Goal: Task Accomplishment & Management: Manage account settings

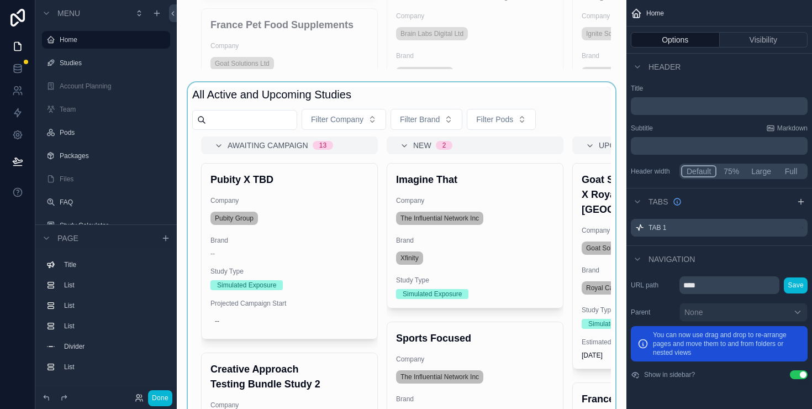
scroll to position [919, 0]
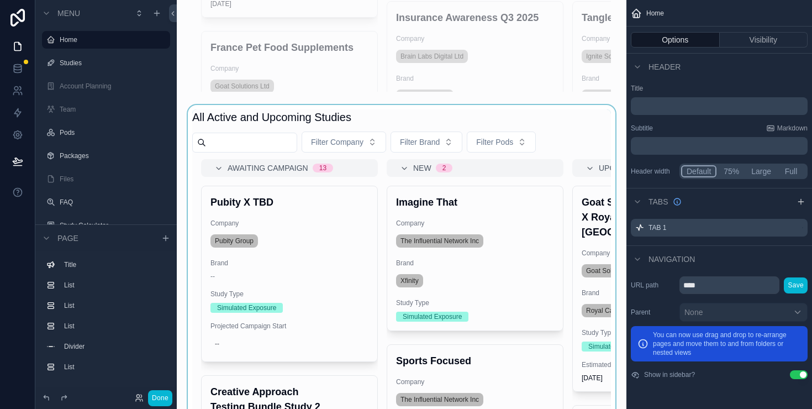
click at [578, 136] on div "scrollable content" at bounding box center [402, 287] width 432 height 365
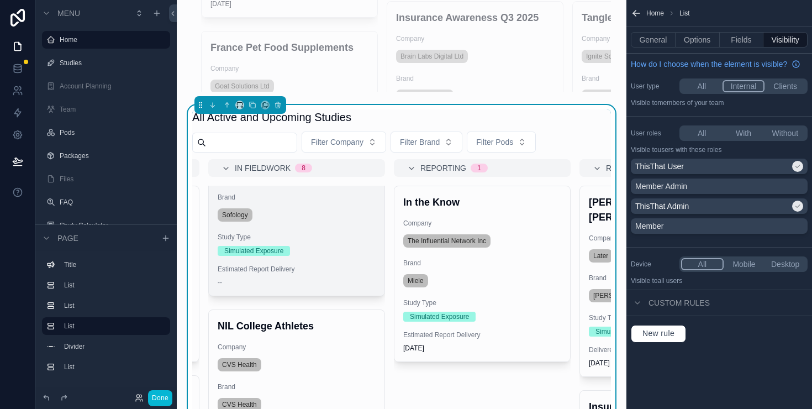
scroll to position [370, 0]
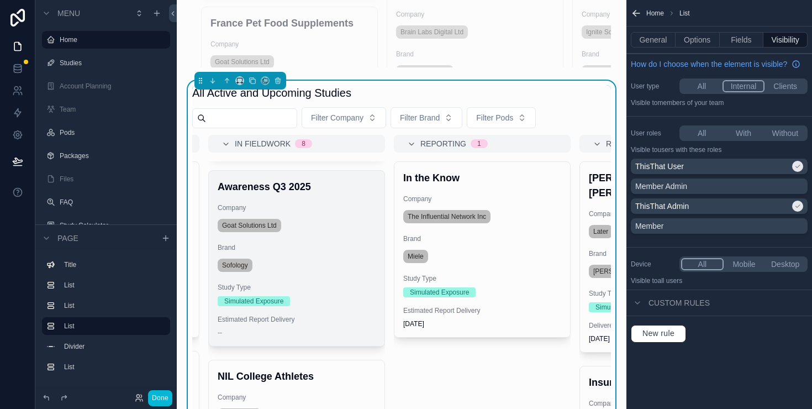
click at [310, 249] on span "Brand" at bounding box center [297, 247] width 158 height 9
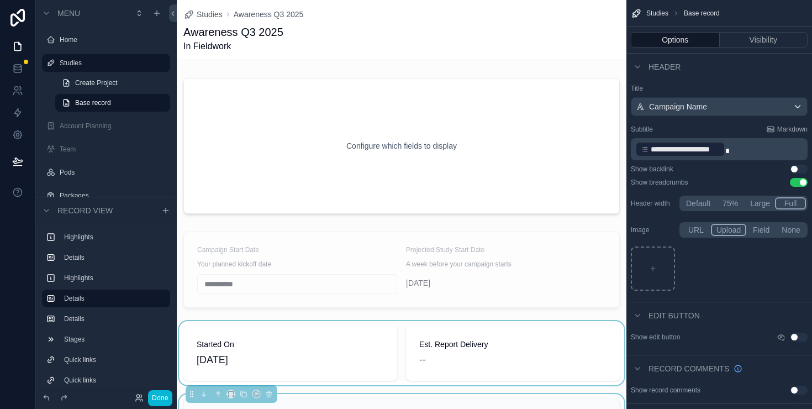
click at [391, 373] on div "scrollable content" at bounding box center [402, 353] width 450 height 64
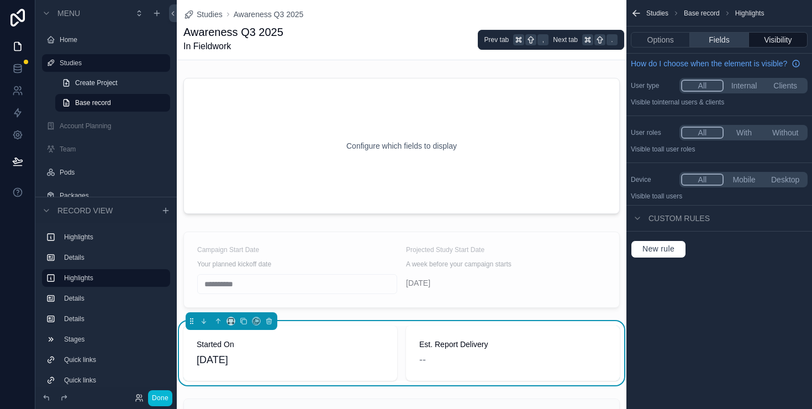
click at [727, 38] on button "Fields" at bounding box center [719, 39] width 59 height 15
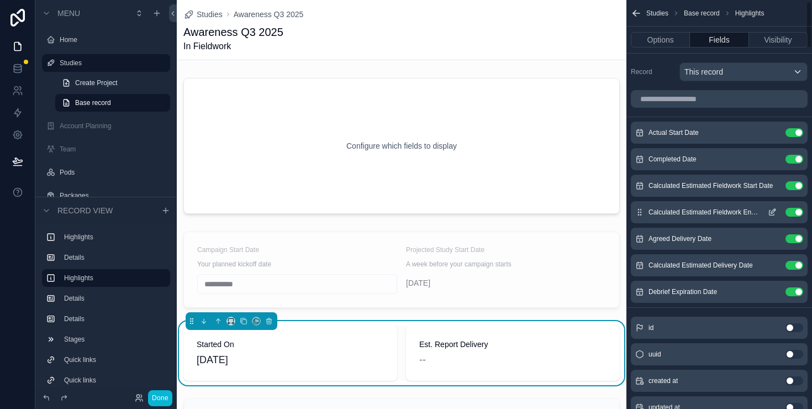
scroll to position [79, 0]
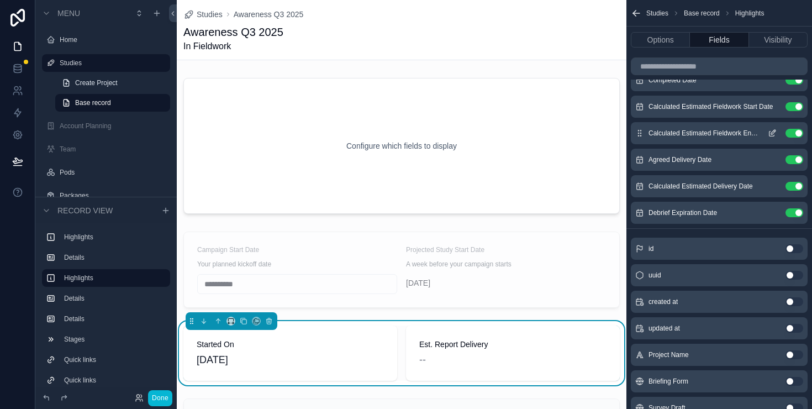
click at [774, 131] on icon "scrollable content" at bounding box center [772, 133] width 9 height 9
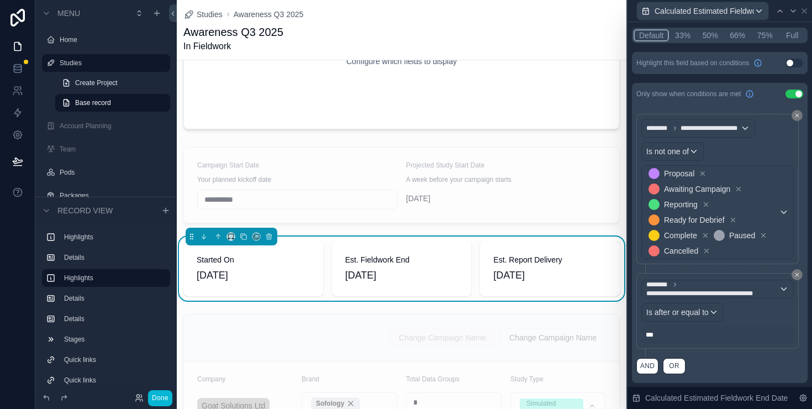
scroll to position [0, 0]
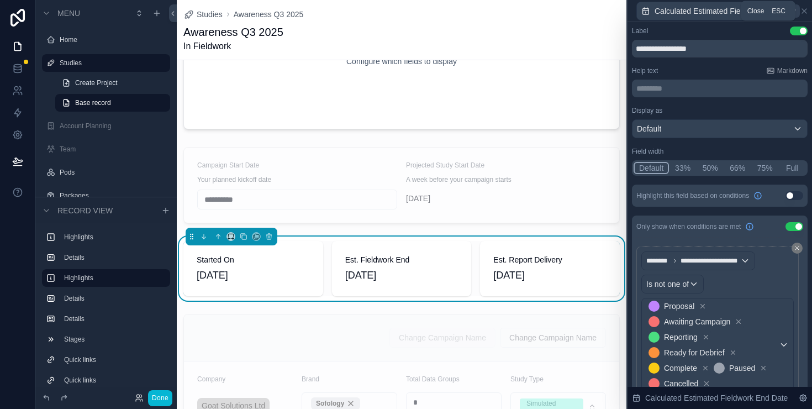
click at [802, 10] on icon at bounding box center [804, 11] width 9 height 9
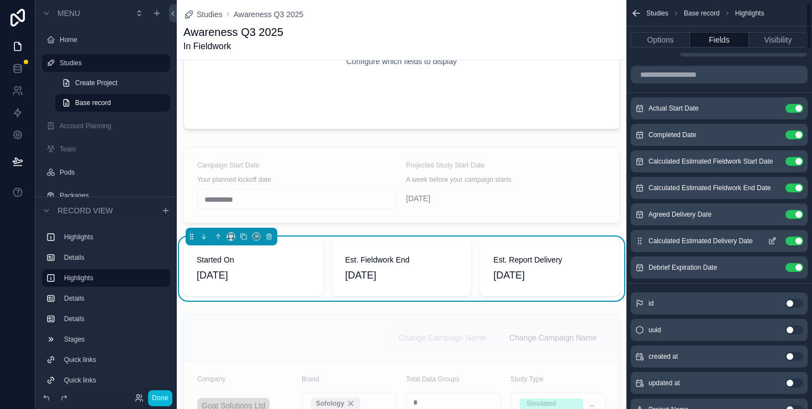
scroll to position [20, 0]
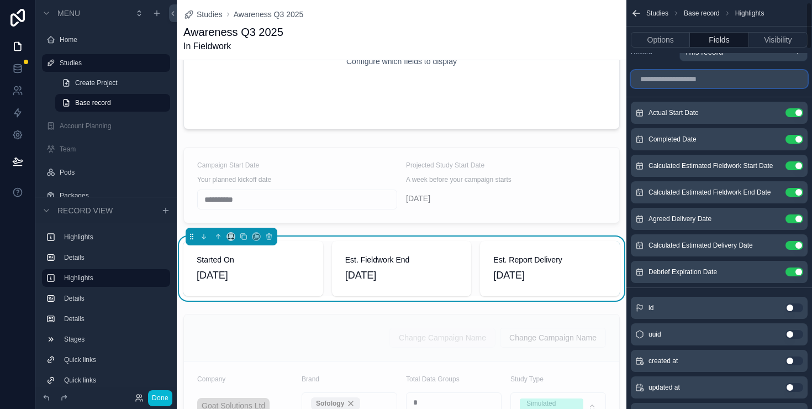
click at [679, 80] on input "scrollable content" at bounding box center [719, 79] width 177 height 18
click at [167, 399] on button "Done" at bounding box center [160, 398] width 24 height 16
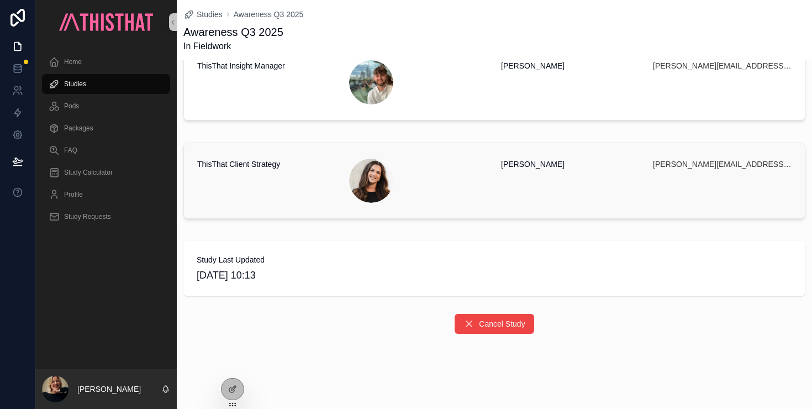
scroll to position [0, 0]
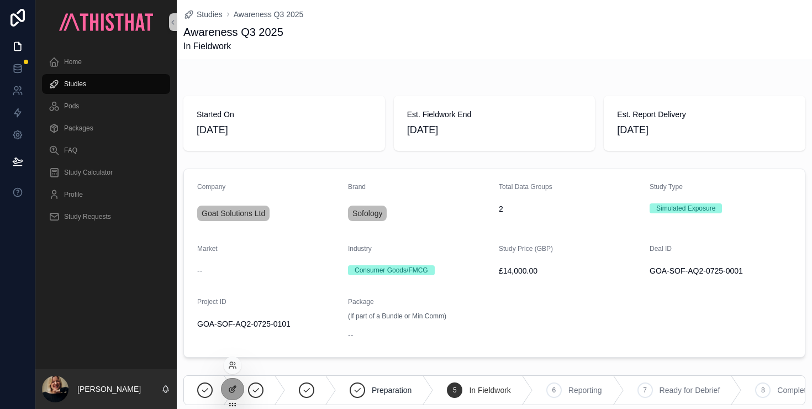
click at [236, 391] on icon at bounding box center [232, 389] width 9 height 9
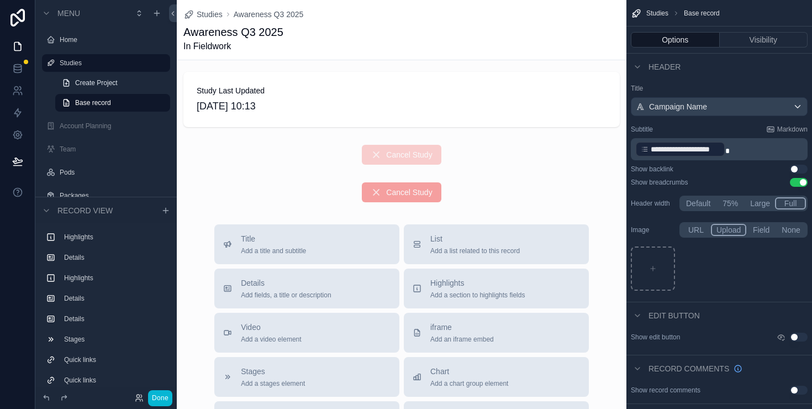
scroll to position [1684, 0]
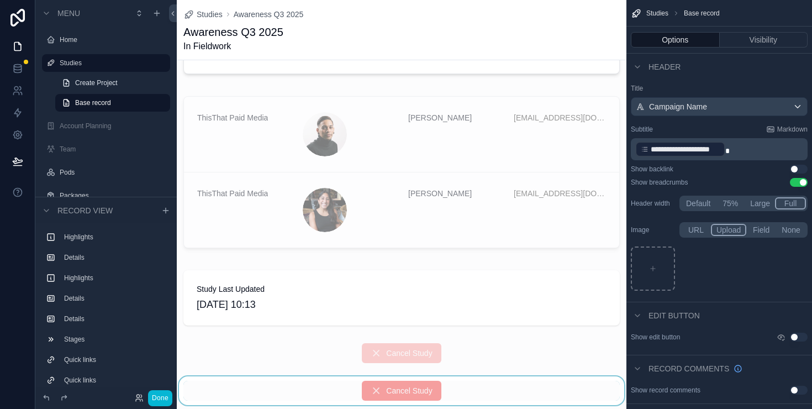
click at [453, 385] on div "scrollable content" at bounding box center [402, 390] width 450 height 29
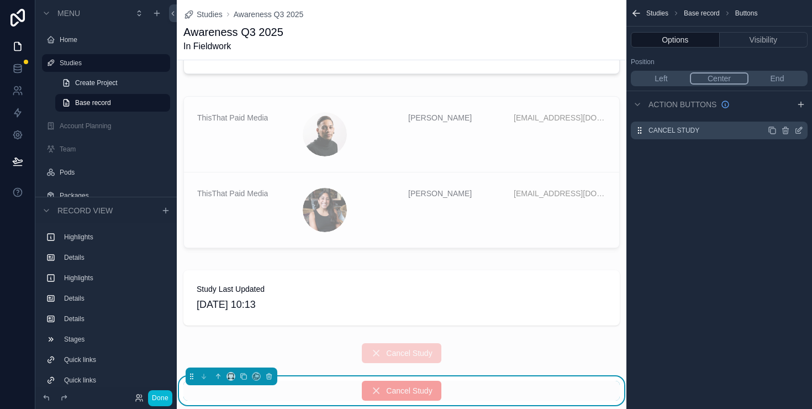
click at [799, 131] on icon "scrollable content" at bounding box center [798, 130] width 9 height 9
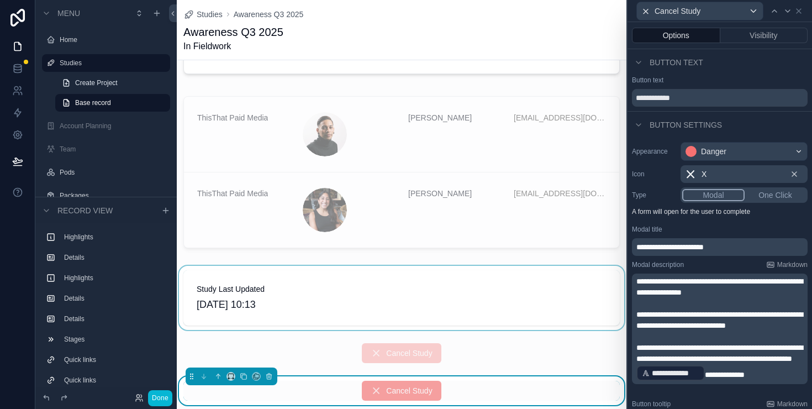
scroll to position [1765, 0]
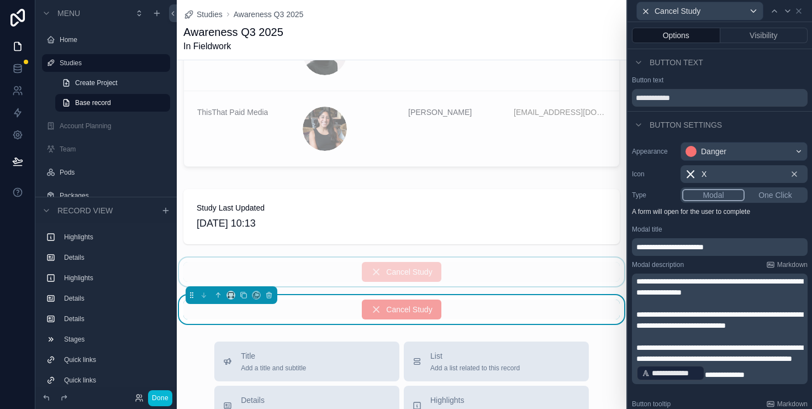
click at [488, 278] on div "scrollable content" at bounding box center [402, 271] width 450 height 29
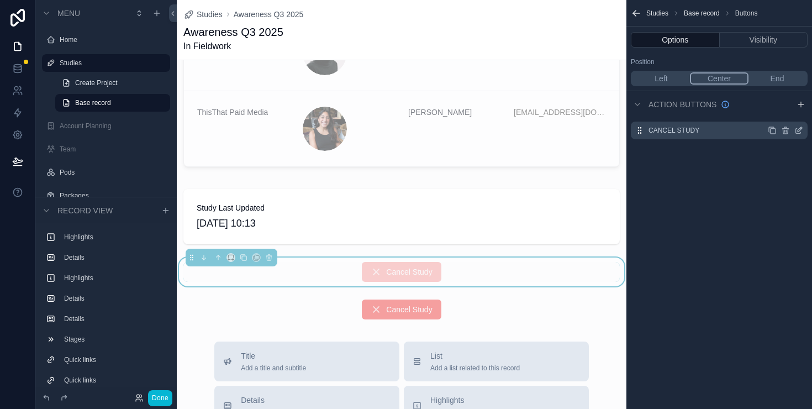
click at [801, 131] on icon "scrollable content" at bounding box center [798, 130] width 9 height 9
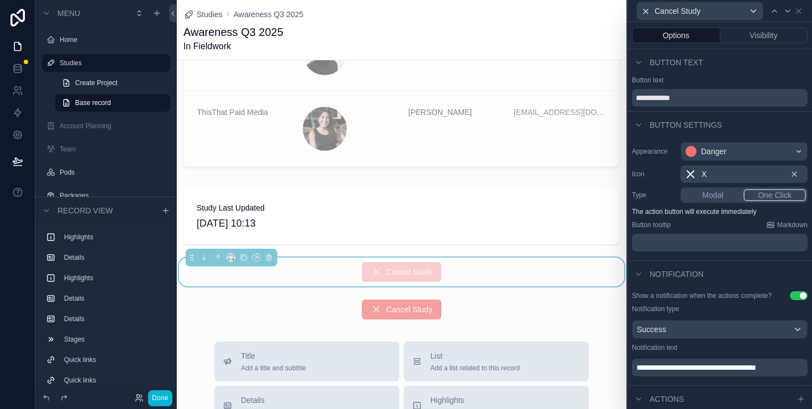
click at [707, 197] on button "Modal" at bounding box center [712, 195] width 61 height 12
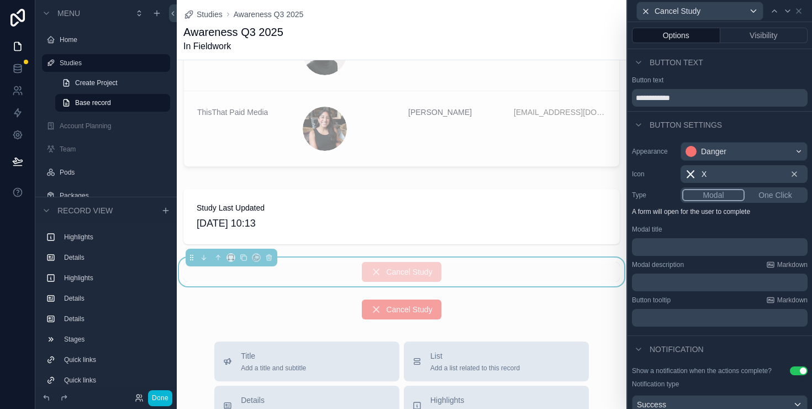
click at [678, 245] on p "﻿" at bounding box center [720, 246] width 169 height 11
click at [702, 277] on p "﻿" at bounding box center [720, 282] width 169 height 11
click at [659, 322] on p "﻿" at bounding box center [720, 317] width 169 height 11
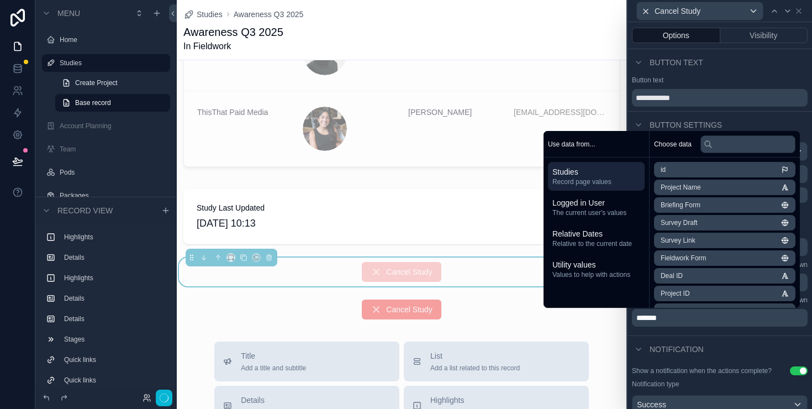
click at [670, 339] on div "Notification" at bounding box center [720, 348] width 185 height 27
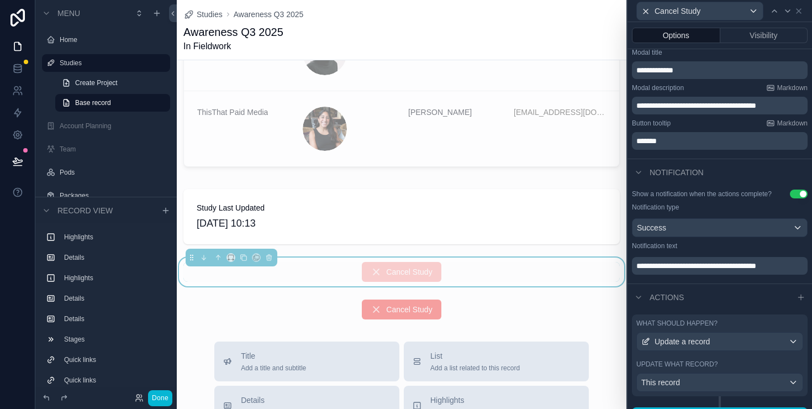
scroll to position [1836, 0]
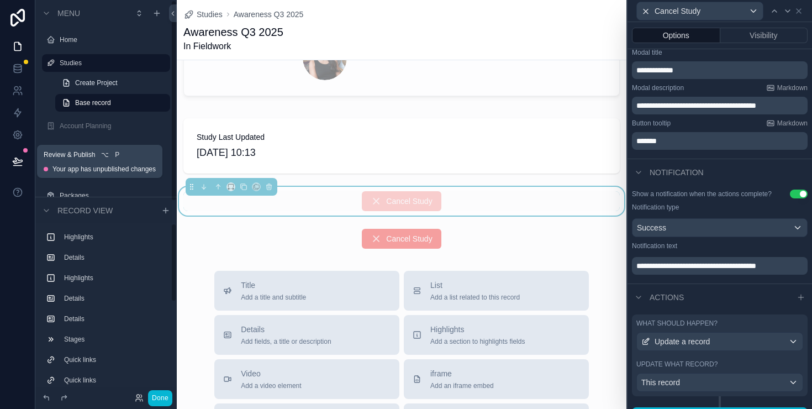
click at [8, 162] on button at bounding box center [18, 161] width 24 height 31
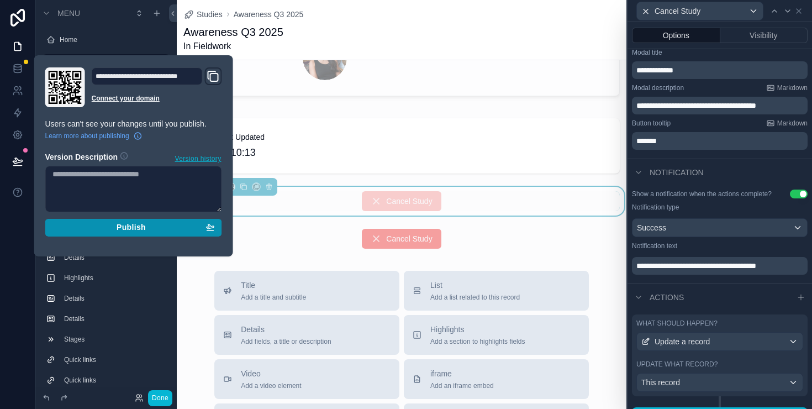
click at [86, 229] on div "Publish" at bounding box center [133, 228] width 162 height 10
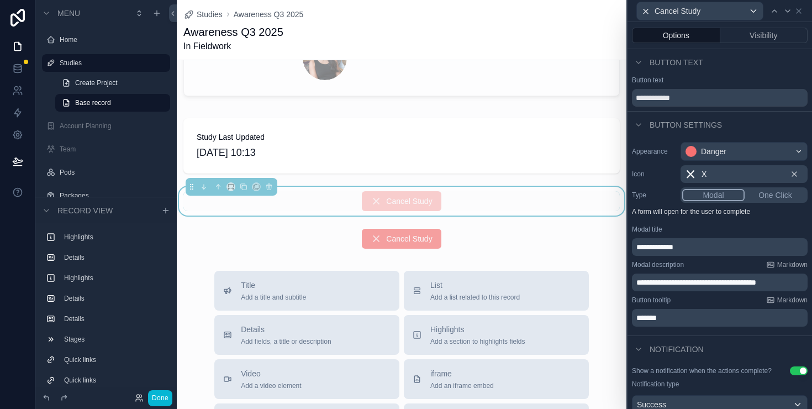
click at [161, 400] on button "Done" at bounding box center [160, 398] width 24 height 16
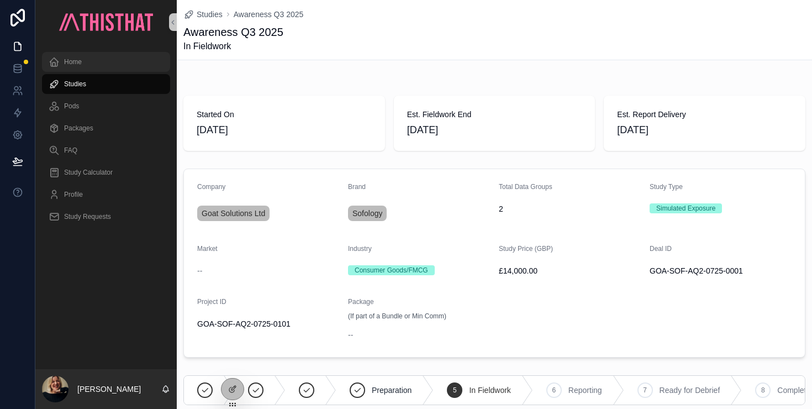
click at [94, 56] on div "Home" at bounding box center [106, 62] width 115 height 18
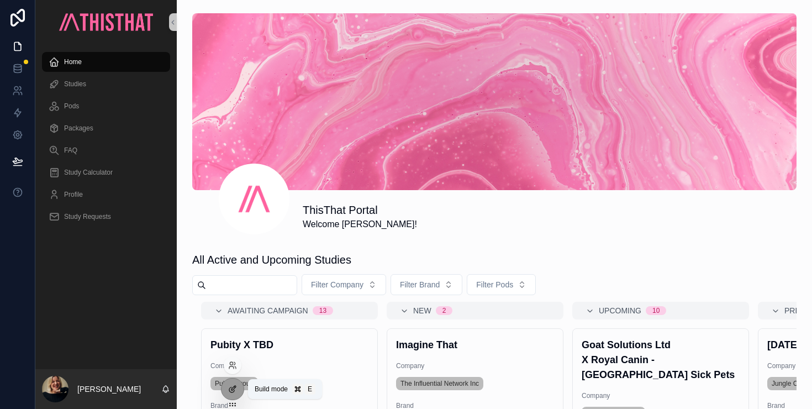
click at [236, 393] on icon at bounding box center [232, 389] width 9 height 9
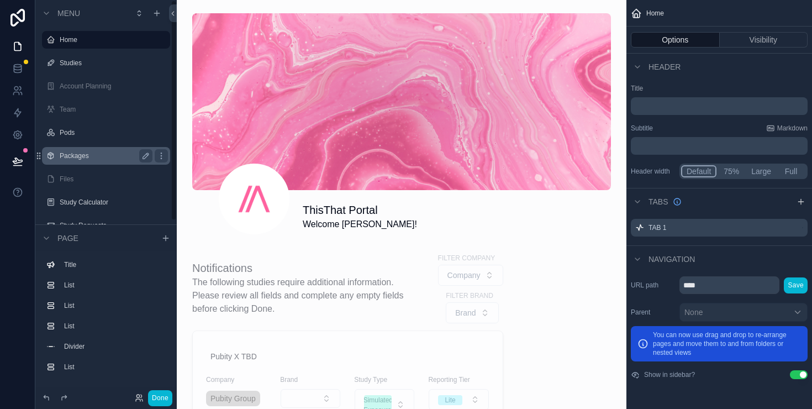
scroll to position [118, 0]
click at [81, 151] on label "FAQ" at bounding box center [104, 154] width 88 height 9
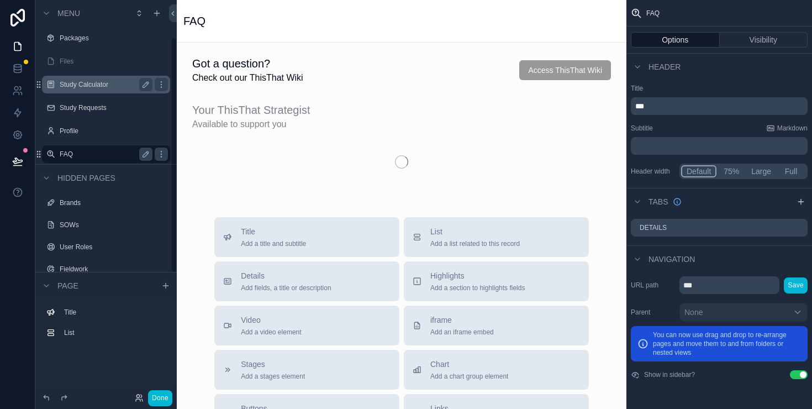
scroll to position [62, 0]
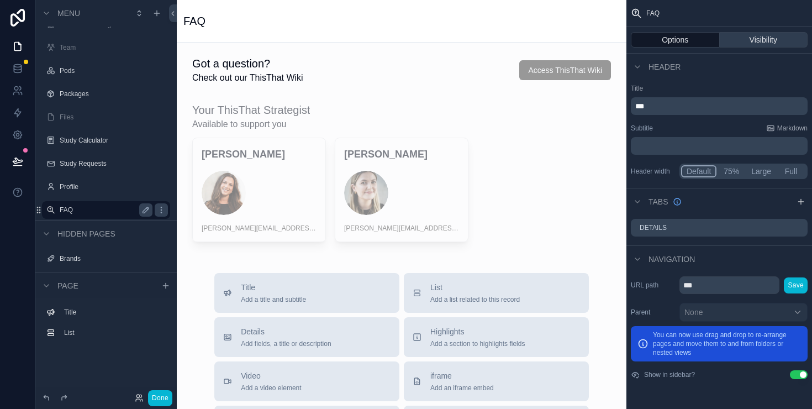
click at [769, 41] on button "Visibility" at bounding box center [764, 39] width 88 height 15
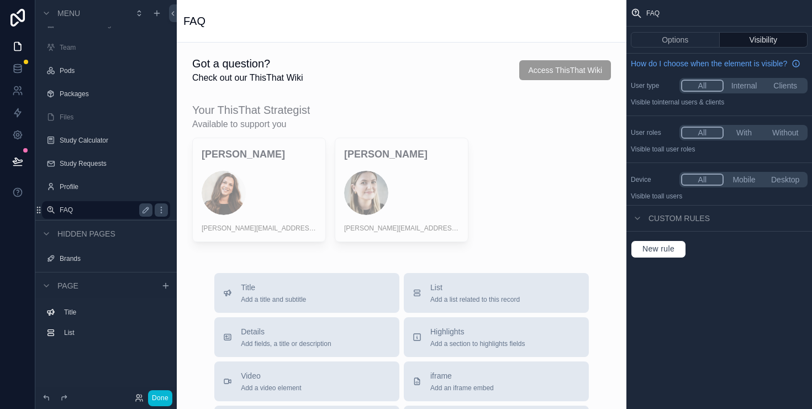
click at [745, 133] on button "With" at bounding box center [744, 133] width 41 height 12
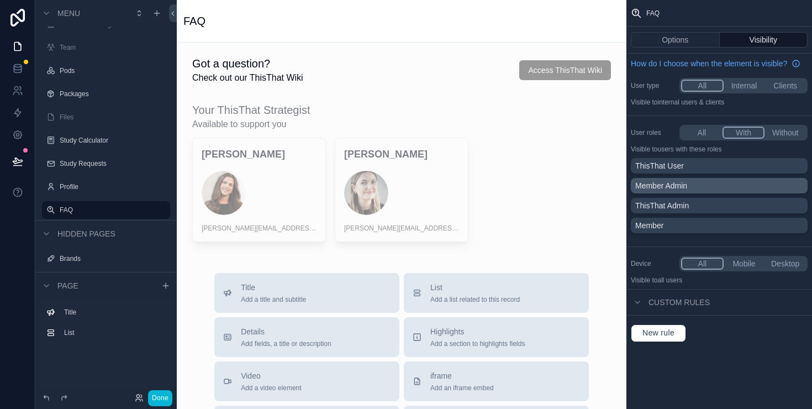
click at [690, 184] on div "Member Admin" at bounding box center [719, 185] width 168 height 11
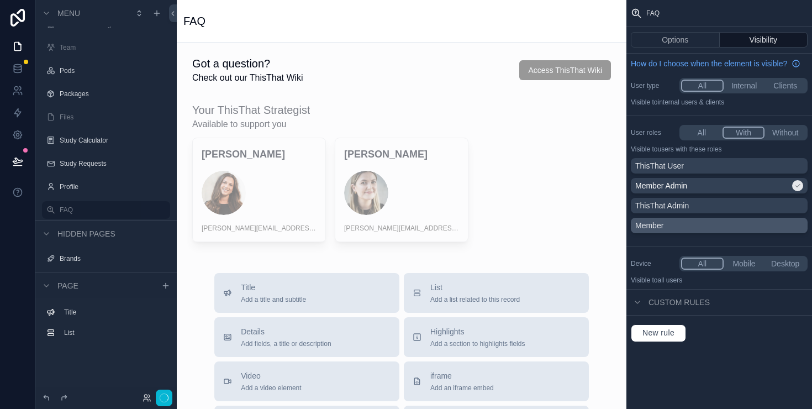
click at [676, 223] on div "Member" at bounding box center [719, 225] width 168 height 11
click at [162, 398] on button "Done" at bounding box center [160, 398] width 24 height 16
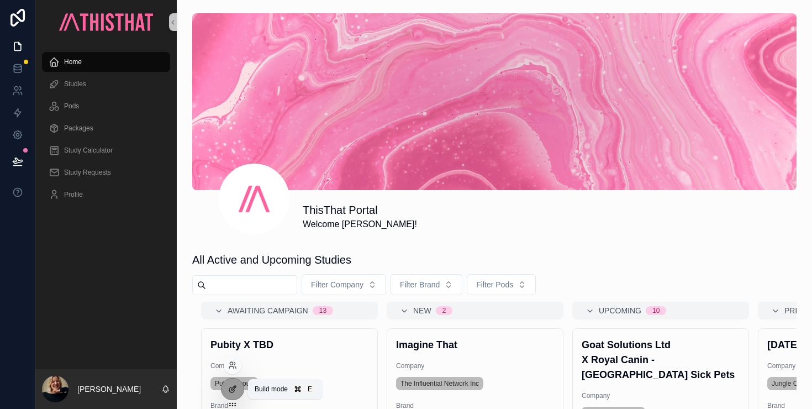
click at [232, 387] on icon at bounding box center [232, 389] width 9 height 9
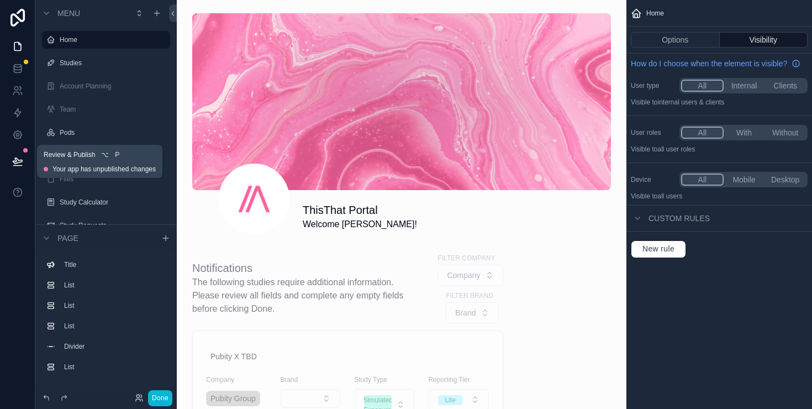
click at [21, 172] on button at bounding box center [18, 161] width 24 height 31
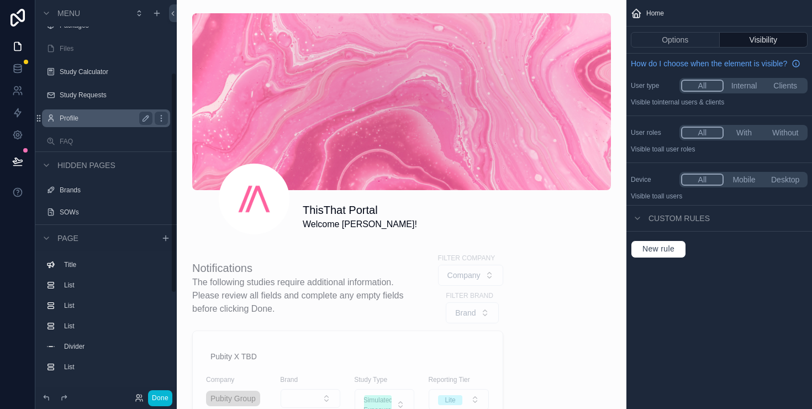
click at [86, 121] on label "Profile" at bounding box center [104, 118] width 88 height 9
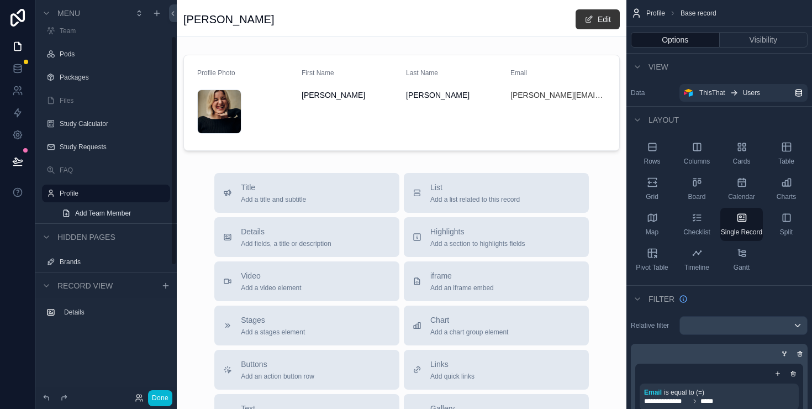
scroll to position [62, 0]
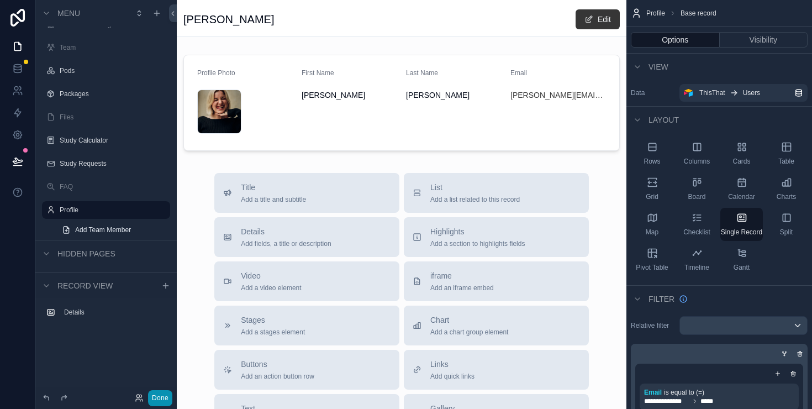
click at [163, 397] on button "Done" at bounding box center [160, 398] width 24 height 16
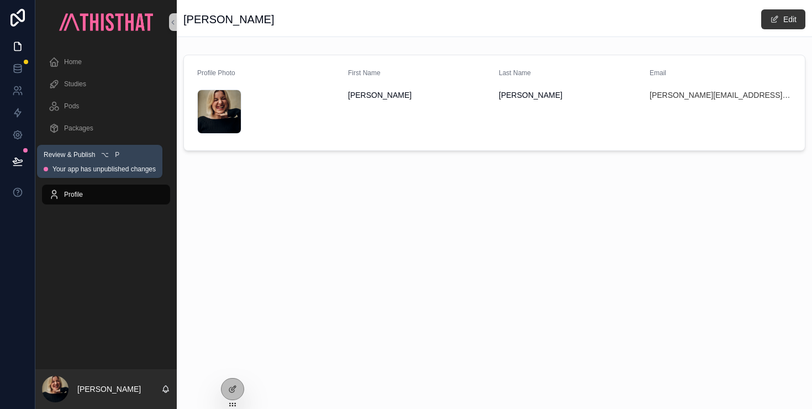
click at [15, 158] on icon at bounding box center [17, 161] width 9 height 6
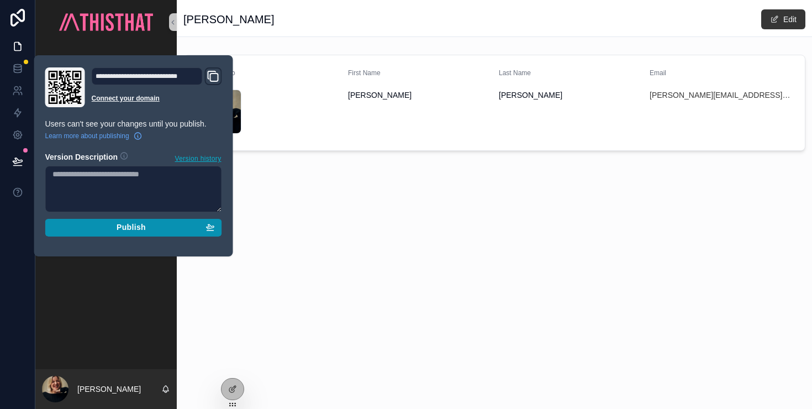
click at [134, 225] on span "Publish" at bounding box center [131, 228] width 29 height 10
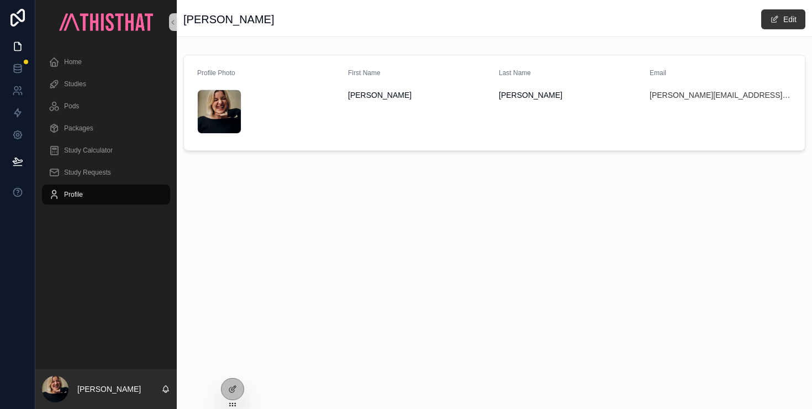
click at [281, 277] on div "Rachel Haley Edit Profile Photo image .png First Name Rachel Last Name Haley Em…" at bounding box center [494, 204] width 635 height 409
click at [235, 392] on icon at bounding box center [232, 389] width 9 height 9
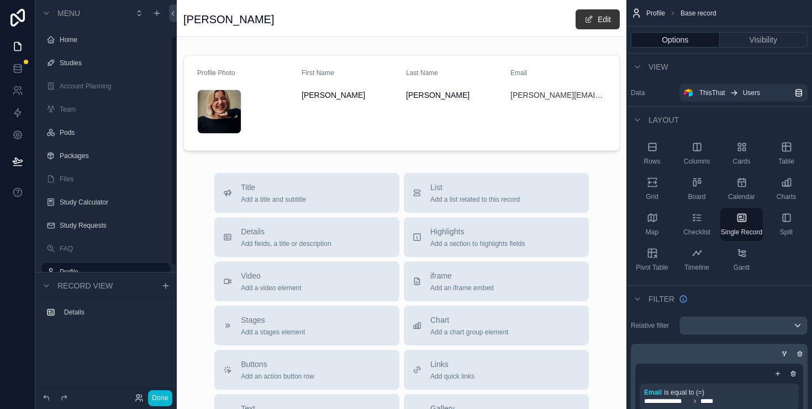
scroll to position [62, 0]
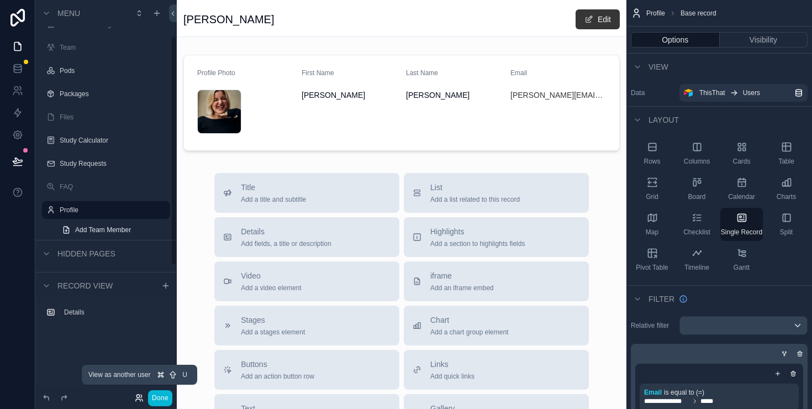
click at [139, 399] on icon at bounding box center [139, 397] width 9 height 9
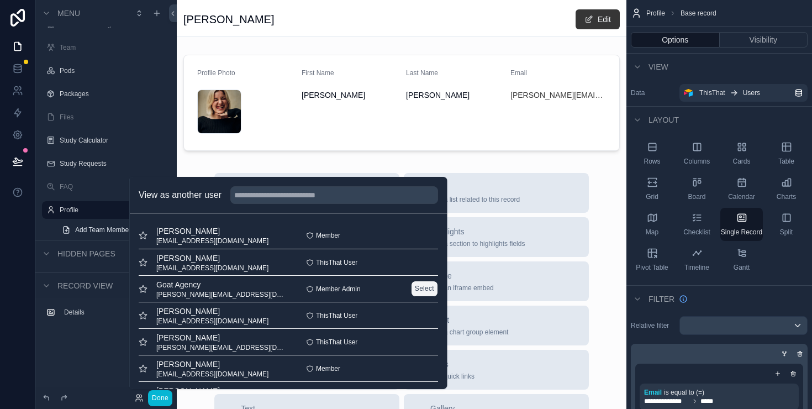
click at [422, 288] on button "Select" at bounding box center [423, 289] width 27 height 16
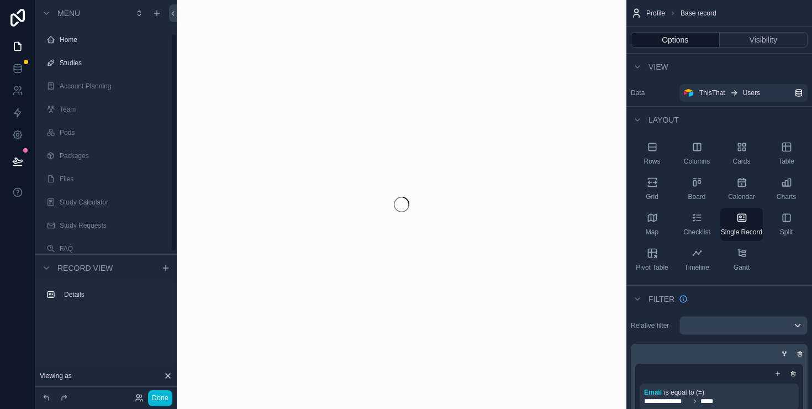
scroll to position [62, 0]
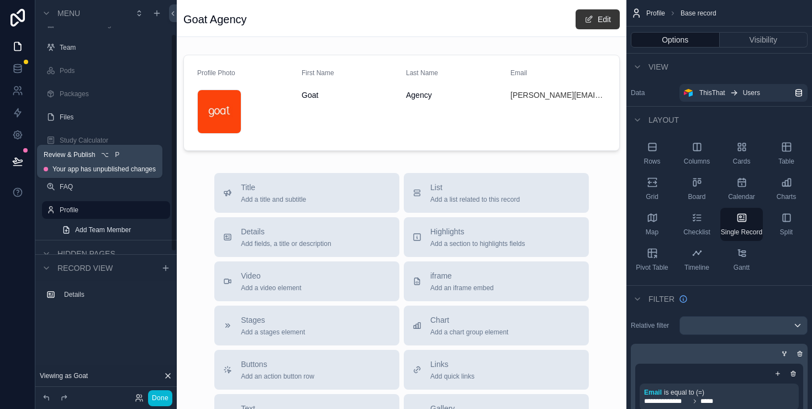
click at [20, 156] on icon at bounding box center [17, 161] width 11 height 11
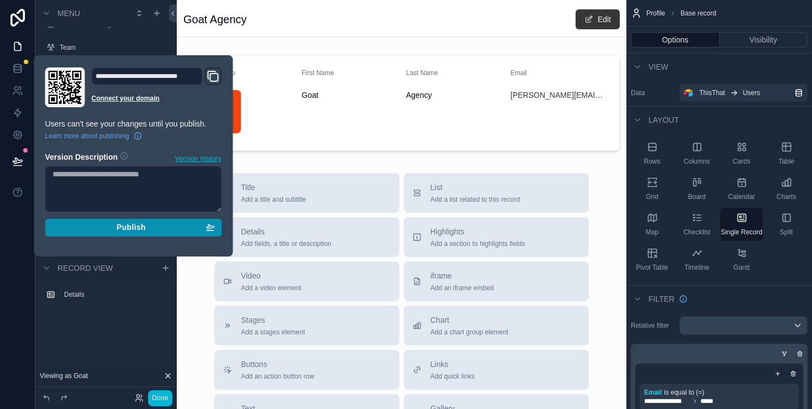
click at [159, 231] on div "Publish" at bounding box center [133, 228] width 162 height 10
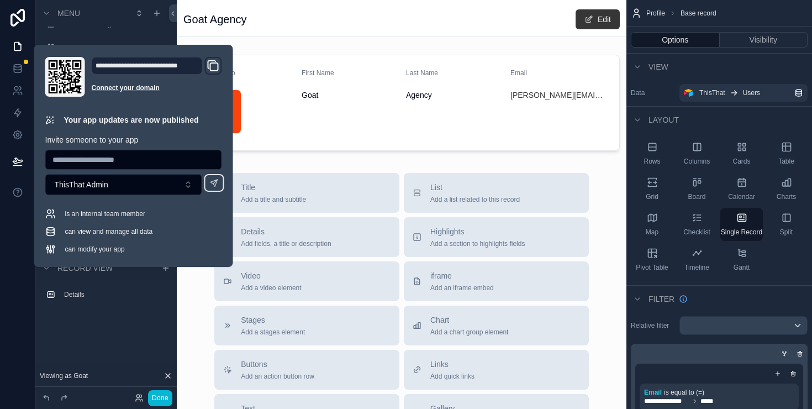
click at [340, 161] on div "scrollable content" at bounding box center [402, 327] width 450 height 655
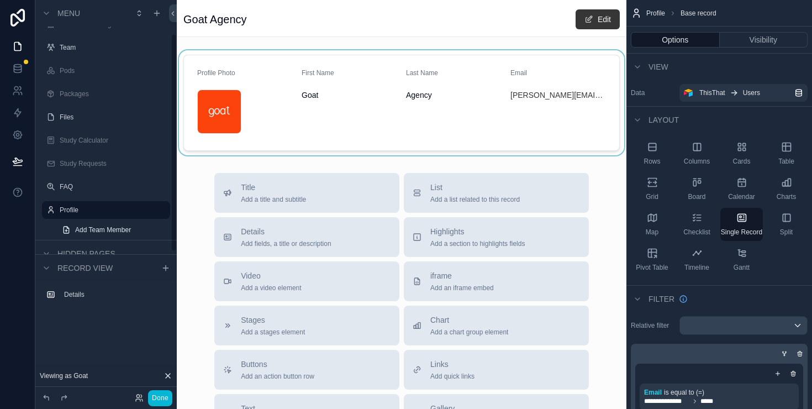
click at [218, 122] on div "scrollable content" at bounding box center [402, 102] width 450 height 105
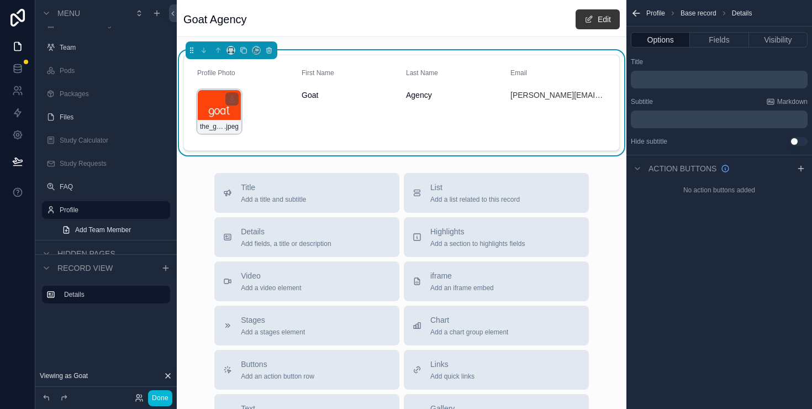
click at [217, 108] on div "the_goat_agency_logo .jpeg" at bounding box center [219, 112] width 44 height 44
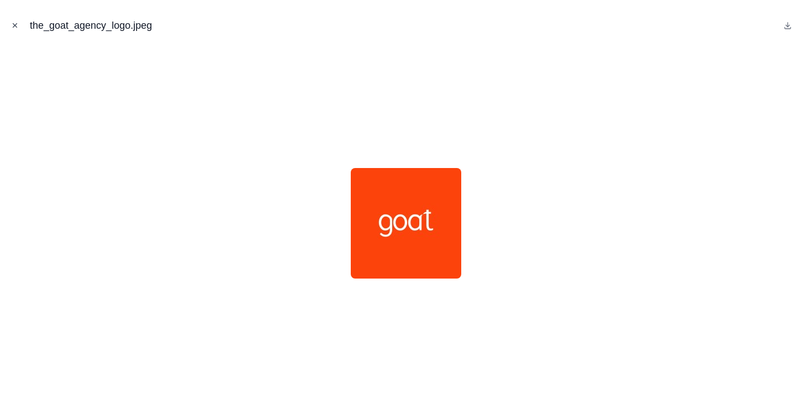
click at [16, 25] on icon "Close modal" at bounding box center [15, 26] width 8 height 8
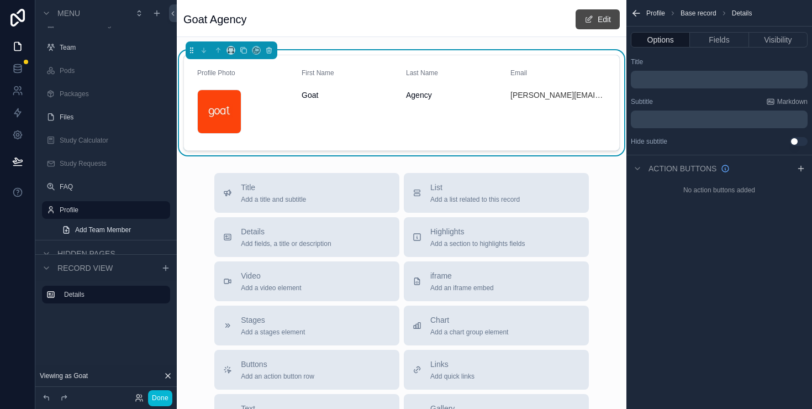
click at [602, 14] on button "Edit" at bounding box center [598, 19] width 44 height 20
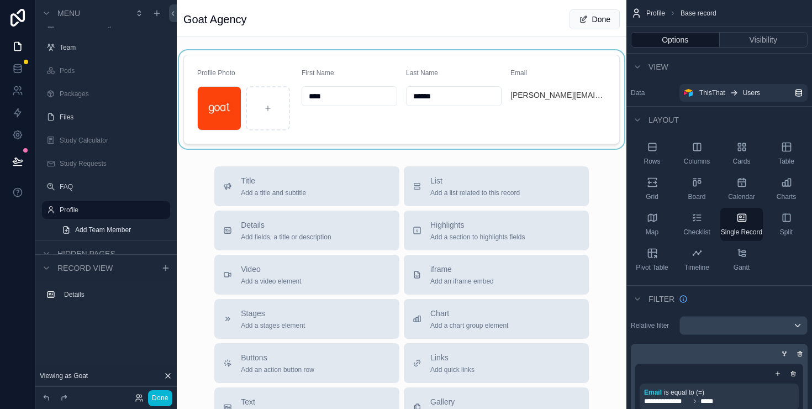
click at [220, 94] on div "scrollable content" at bounding box center [402, 99] width 450 height 98
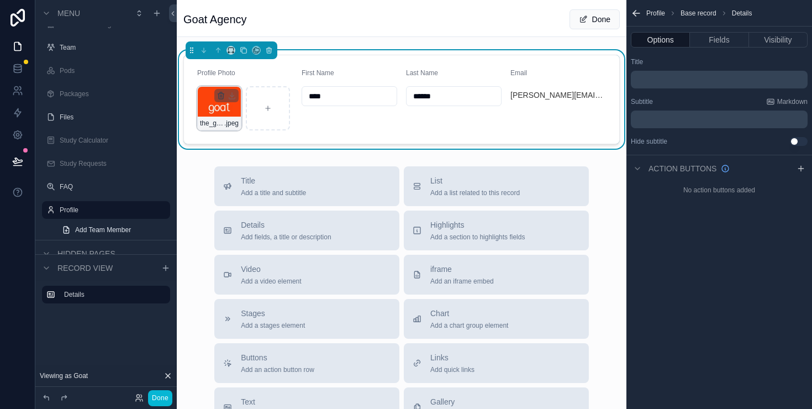
click at [220, 97] on icon "scrollable content" at bounding box center [220, 96] width 0 height 2
click at [252, 73] on icon "scrollable content" at bounding box center [252, 73] width 2 height 2
click at [218, 111] on icon "scrollable content" at bounding box center [219, 108] width 8 height 8
click at [216, 121] on div "scrollable content" at bounding box center [219, 108] width 44 height 44
click at [215, 96] on div "scrollable content" at bounding box center [219, 108] width 44 height 44
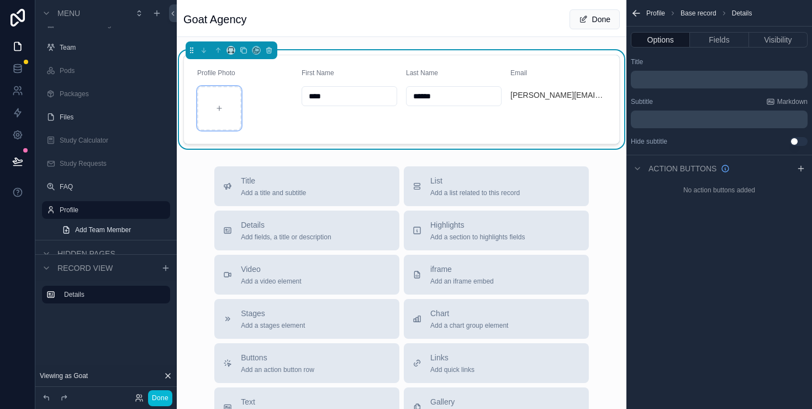
type input "**********"
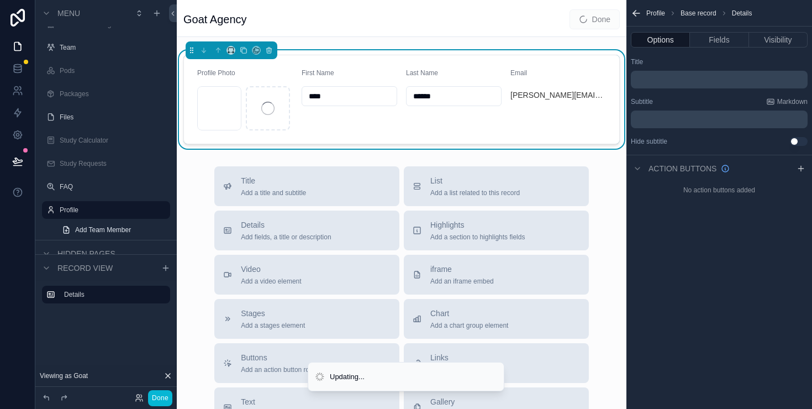
click at [329, 93] on input "****" at bounding box center [349, 95] width 94 height 15
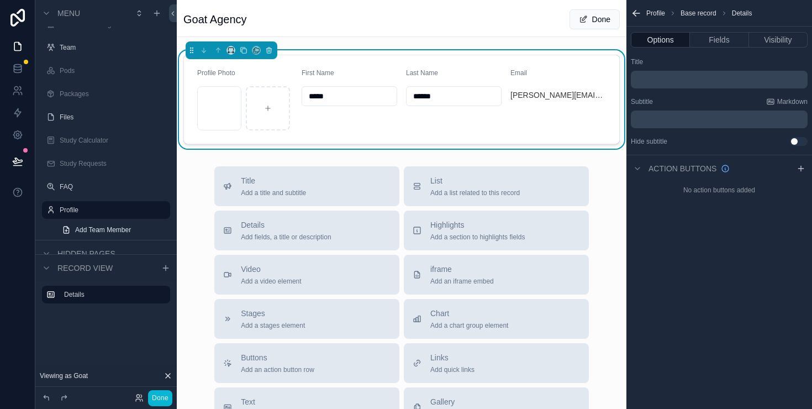
type input "*****"
click at [443, 96] on input "******" at bounding box center [454, 95] width 94 height 15
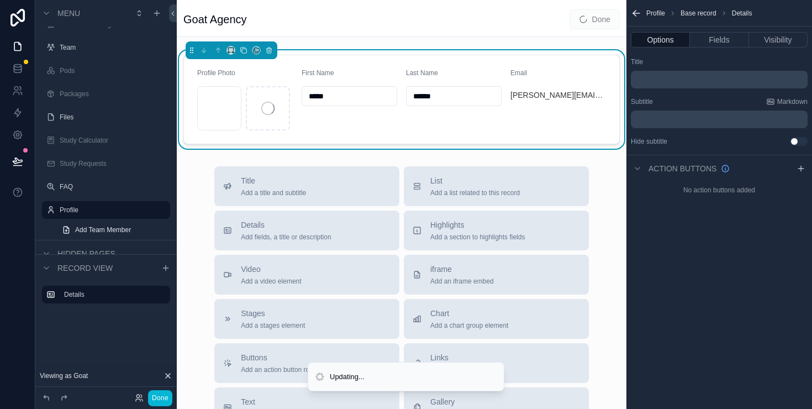
click at [443, 96] on input "******" at bounding box center [454, 95] width 94 height 15
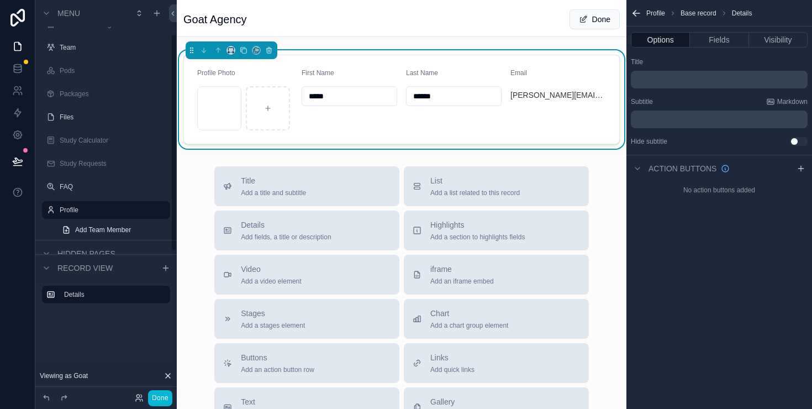
click at [461, 99] on input "******" at bounding box center [454, 95] width 94 height 15
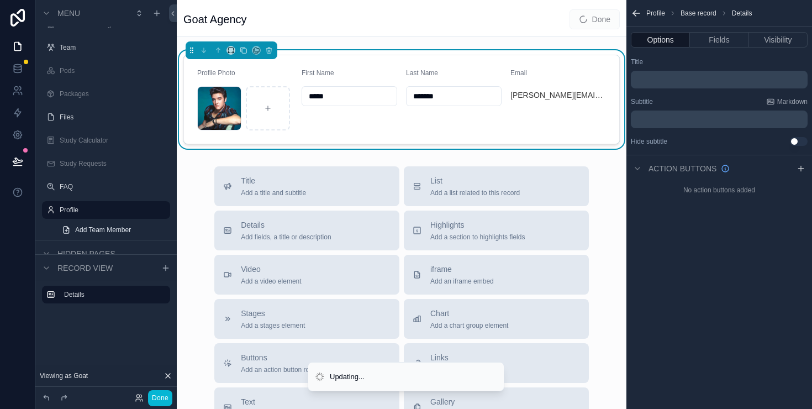
type input "*******"
click at [606, 155] on div "Goat Agency Done Profile Photo [PERSON_NAME] .jpg First Name ***** Last Name **…" at bounding box center [402, 324] width 450 height 648
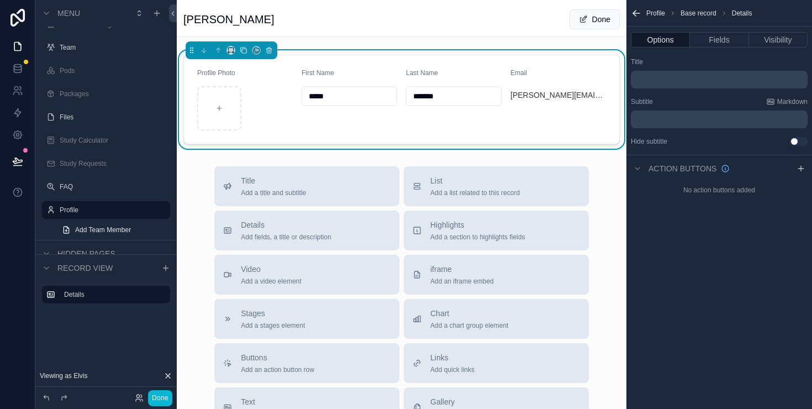
click at [223, 100] on div "scrollable content" at bounding box center [219, 108] width 44 height 44
type input "**********"
click at [604, 17] on button "Done" at bounding box center [595, 19] width 50 height 20
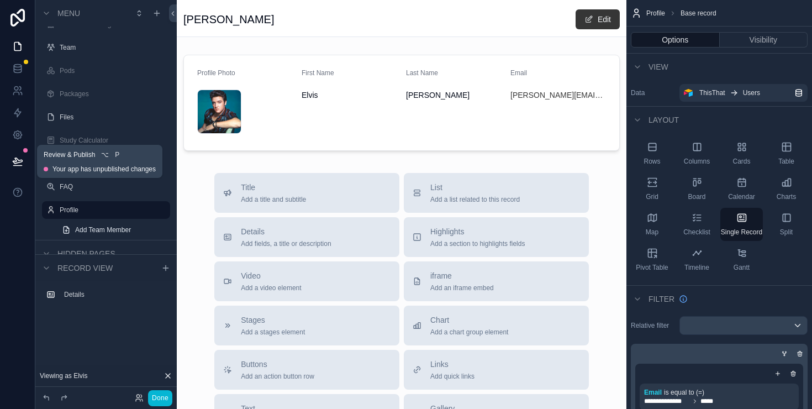
click at [13, 156] on icon at bounding box center [17, 161] width 11 height 11
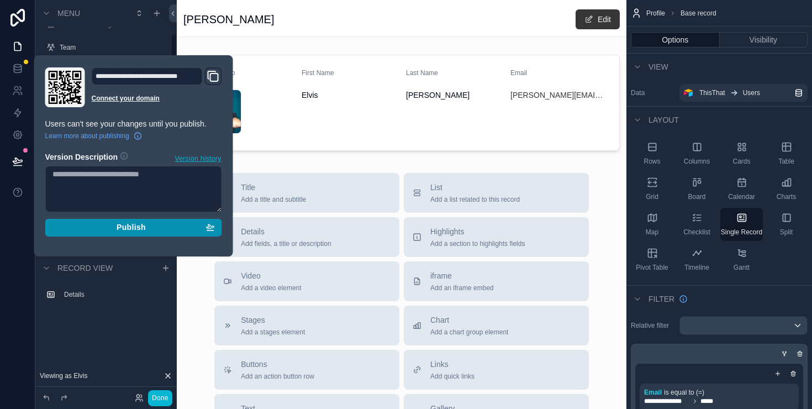
click at [156, 229] on div "Publish" at bounding box center [133, 228] width 162 height 10
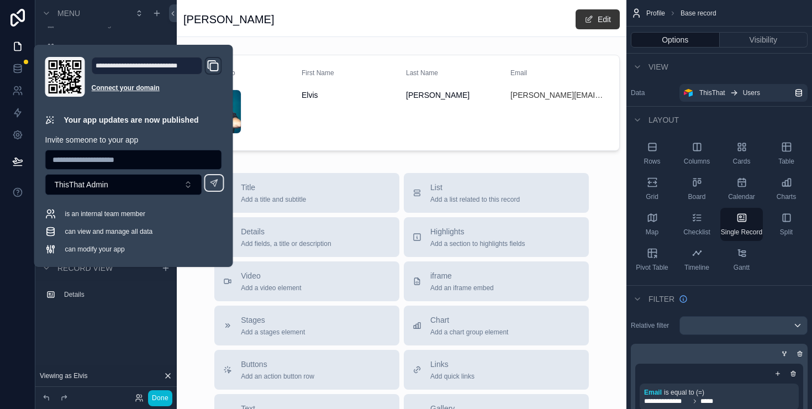
click at [539, 160] on div "[PERSON_NAME] Edit Profile Photo [PERSON_NAME] .jpg First Name [PERSON_NAME] La…" at bounding box center [402, 327] width 450 height 655
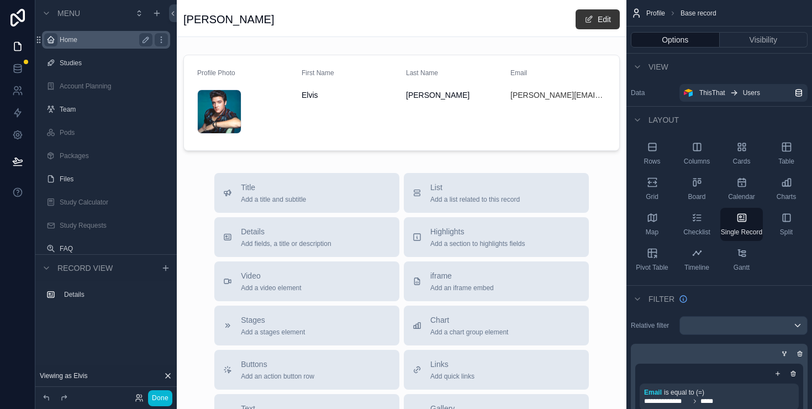
click at [56, 42] on div "scrollable content" at bounding box center [50, 39] width 13 height 13
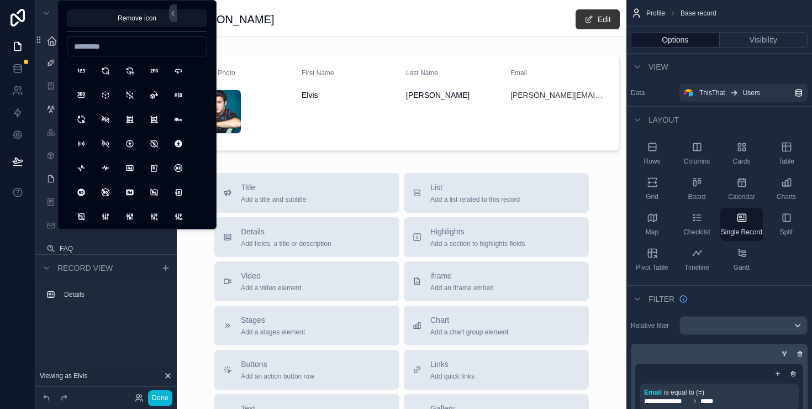
click at [377, 161] on div "[PERSON_NAME] Edit Profile Photo [PERSON_NAME] .jpg First Name [PERSON_NAME] La…" at bounding box center [402, 327] width 450 height 655
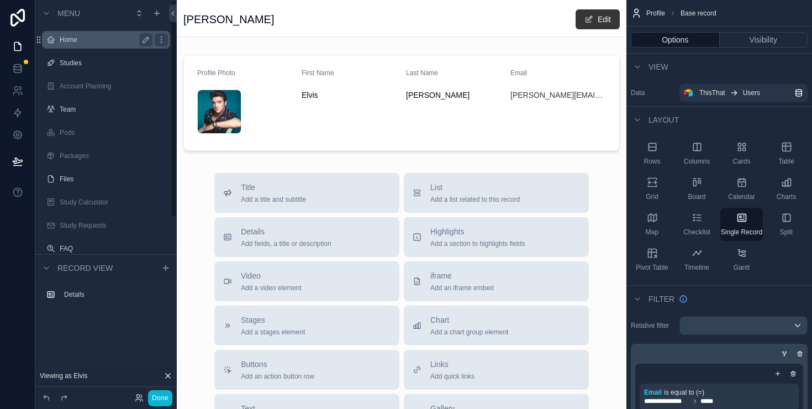
click at [97, 41] on label "Home" at bounding box center [104, 39] width 88 height 9
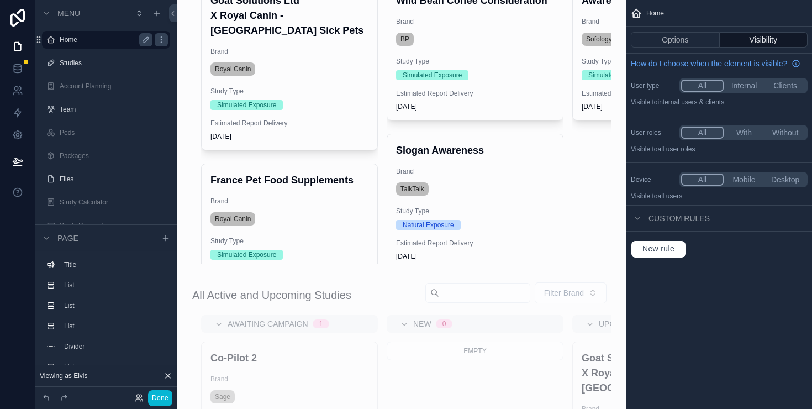
scroll to position [529, 0]
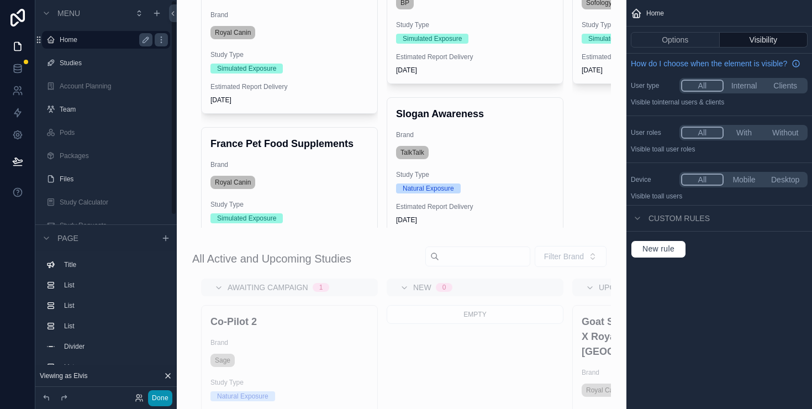
click at [161, 397] on button "Done" at bounding box center [160, 398] width 24 height 16
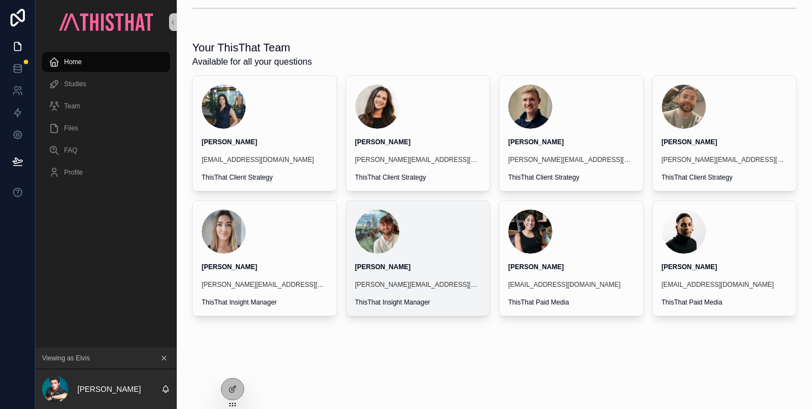
scroll to position [0, 0]
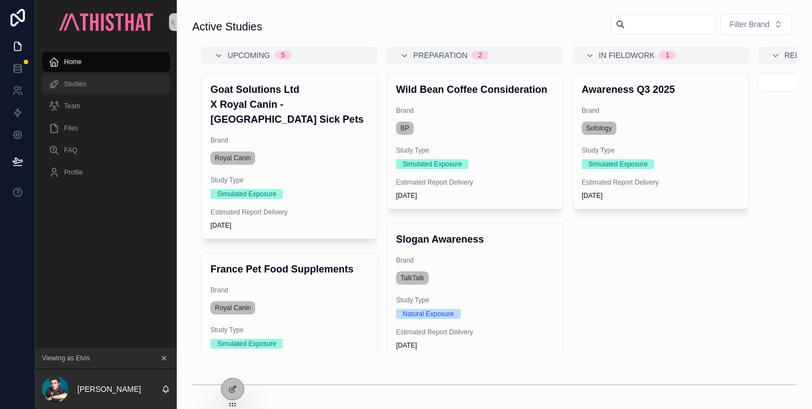
click at [90, 90] on div "Studies" at bounding box center [106, 84] width 115 height 18
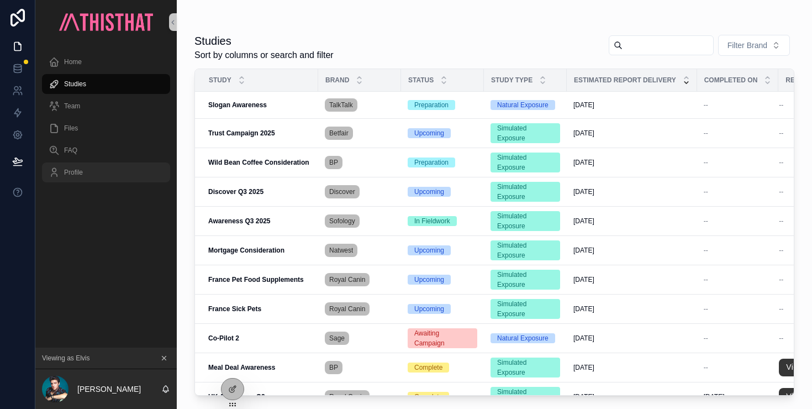
click at [92, 176] on div "Profile" at bounding box center [106, 173] width 115 height 18
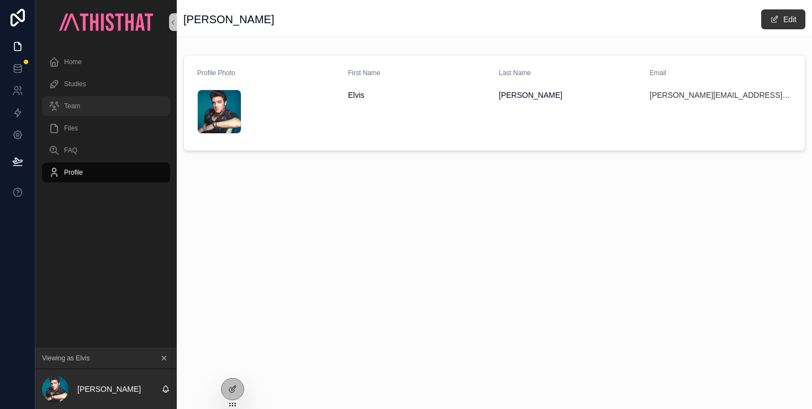
click at [93, 109] on div "Team" at bounding box center [106, 106] width 115 height 18
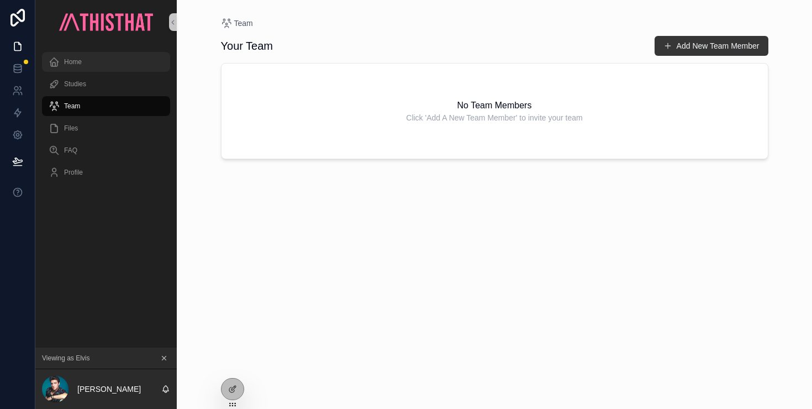
click at [82, 56] on div "Home" at bounding box center [106, 62] width 115 height 18
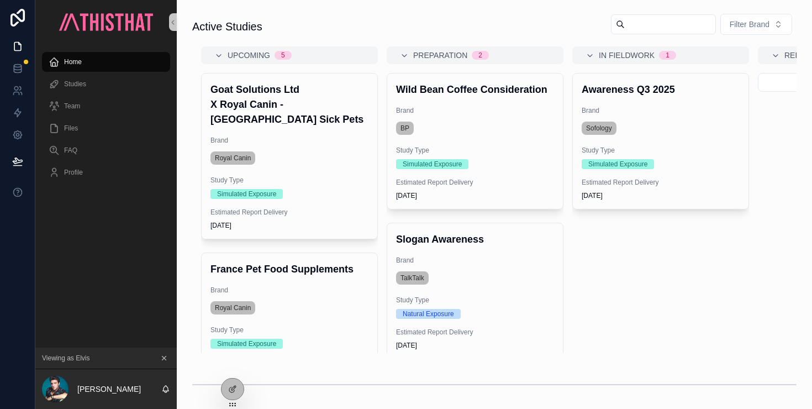
click at [661, 24] on input "scrollable content" at bounding box center [670, 24] width 91 height 15
click at [728, 347] on div "Upcoming 5 Goat Solutions Ltd X Royal Canin - [GEOGRAPHIC_DATA] Sick Pets Brand…" at bounding box center [494, 199] width 604 height 307
